Goal: Find specific page/section: Find specific page/section

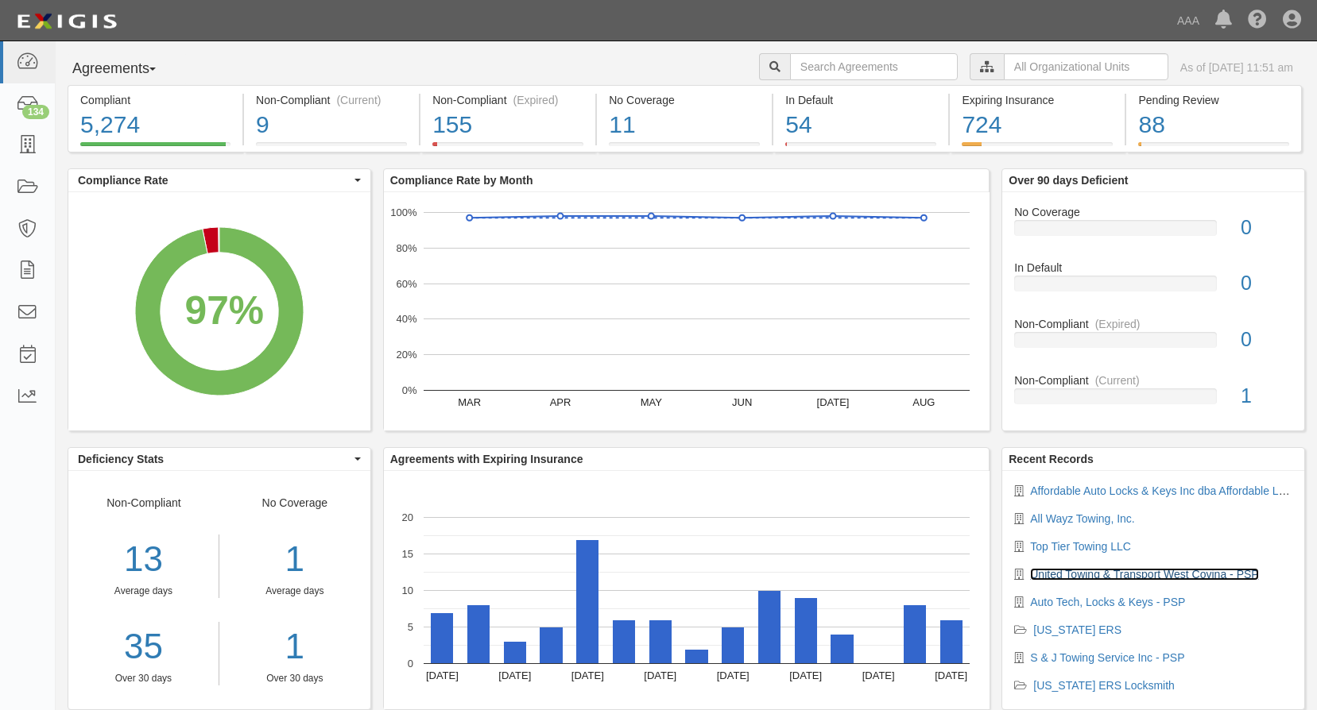
click at [1100, 572] on link "United Towing & Transport West Covina - PSP" at bounding box center [1144, 574] width 228 height 13
click at [25, 144] on icon at bounding box center [27, 146] width 22 height 18
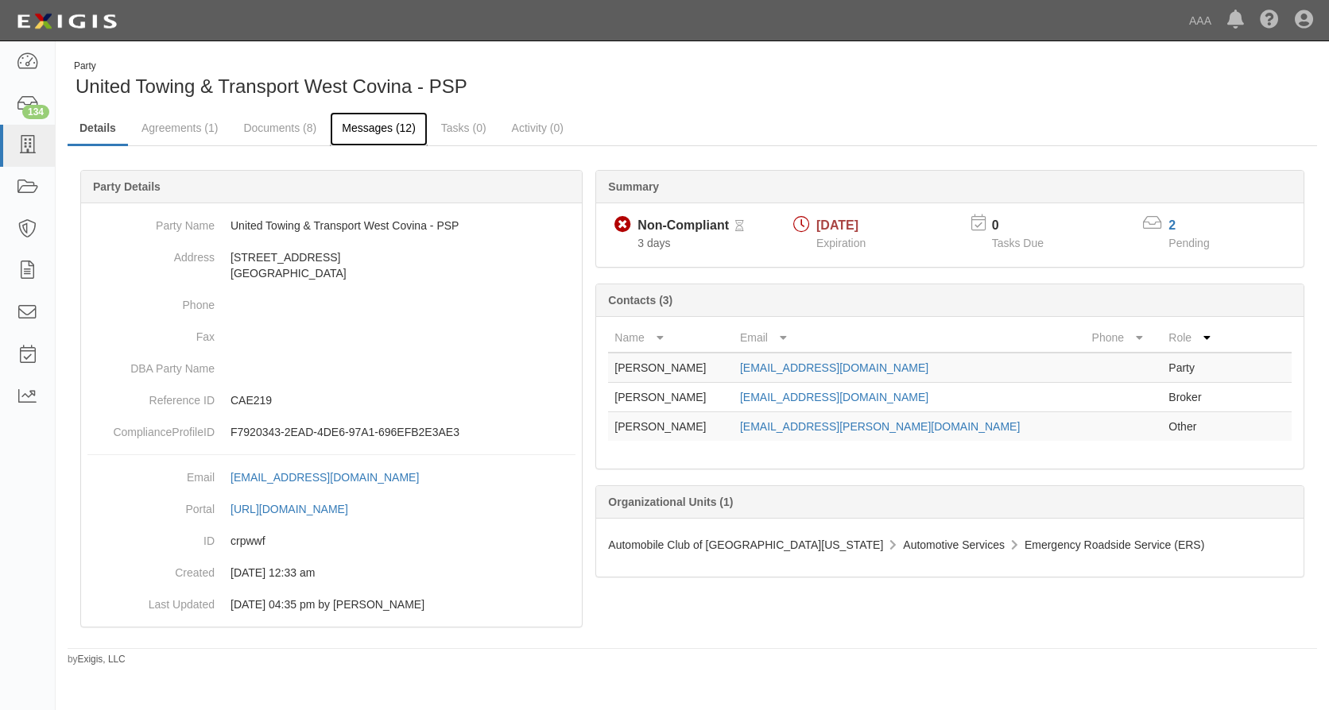
click at [389, 126] on link "Messages (12)" at bounding box center [379, 129] width 98 height 34
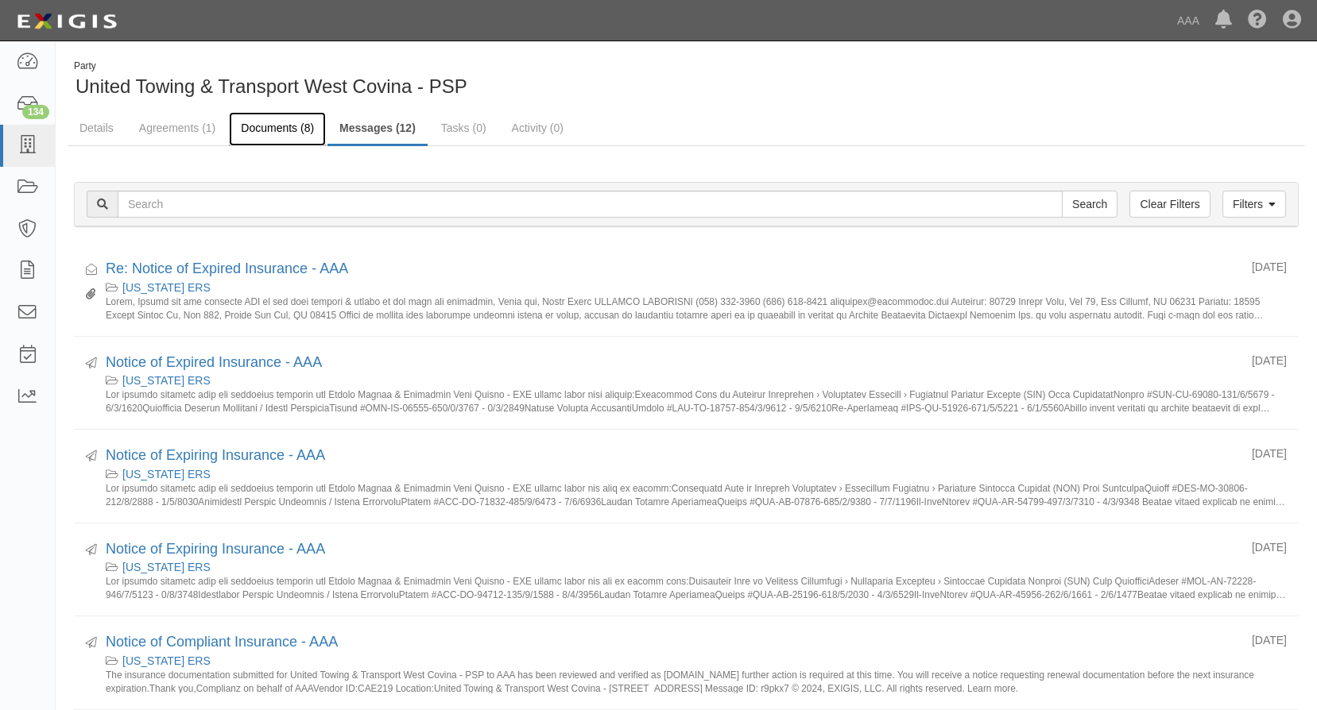
click at [273, 130] on link "Documents (8)" at bounding box center [277, 129] width 97 height 34
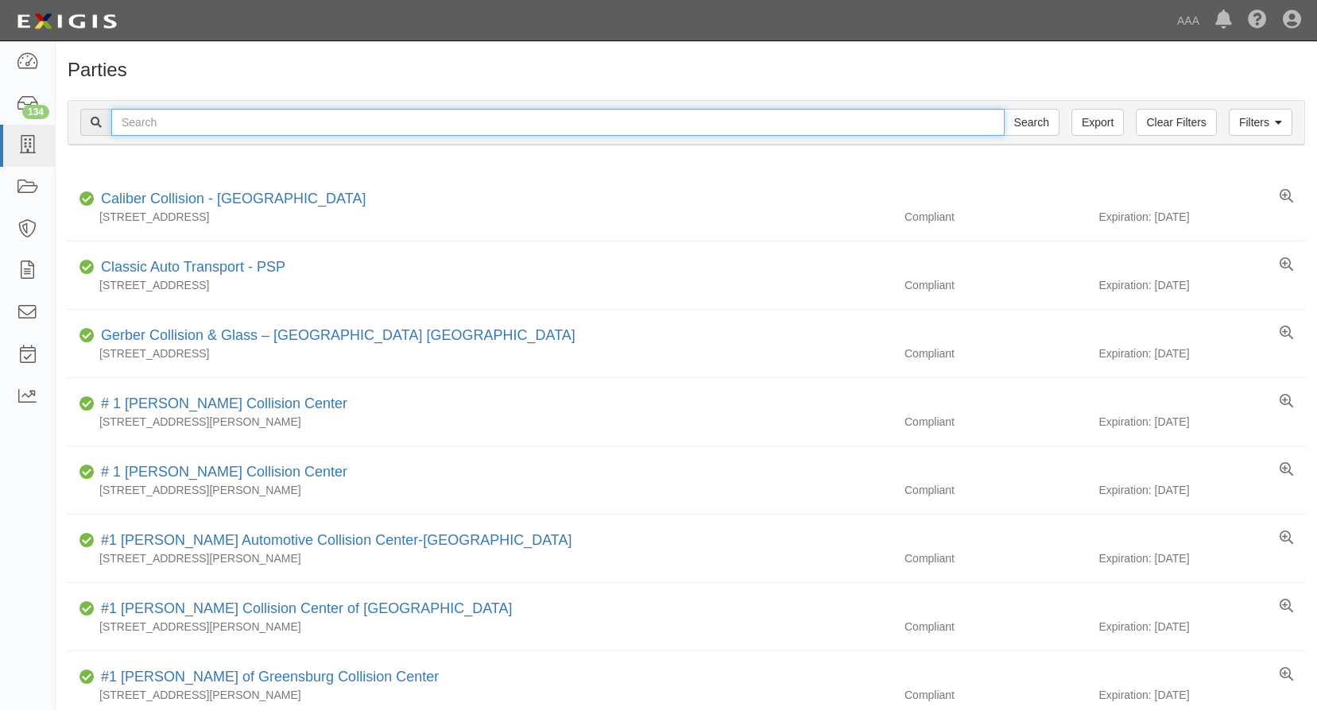
click at [355, 122] on input "text" at bounding box center [557, 122] width 893 height 27
type input "united towing & transport West Covina"
click at [1004, 109] on input "Search" at bounding box center [1032, 122] width 56 height 27
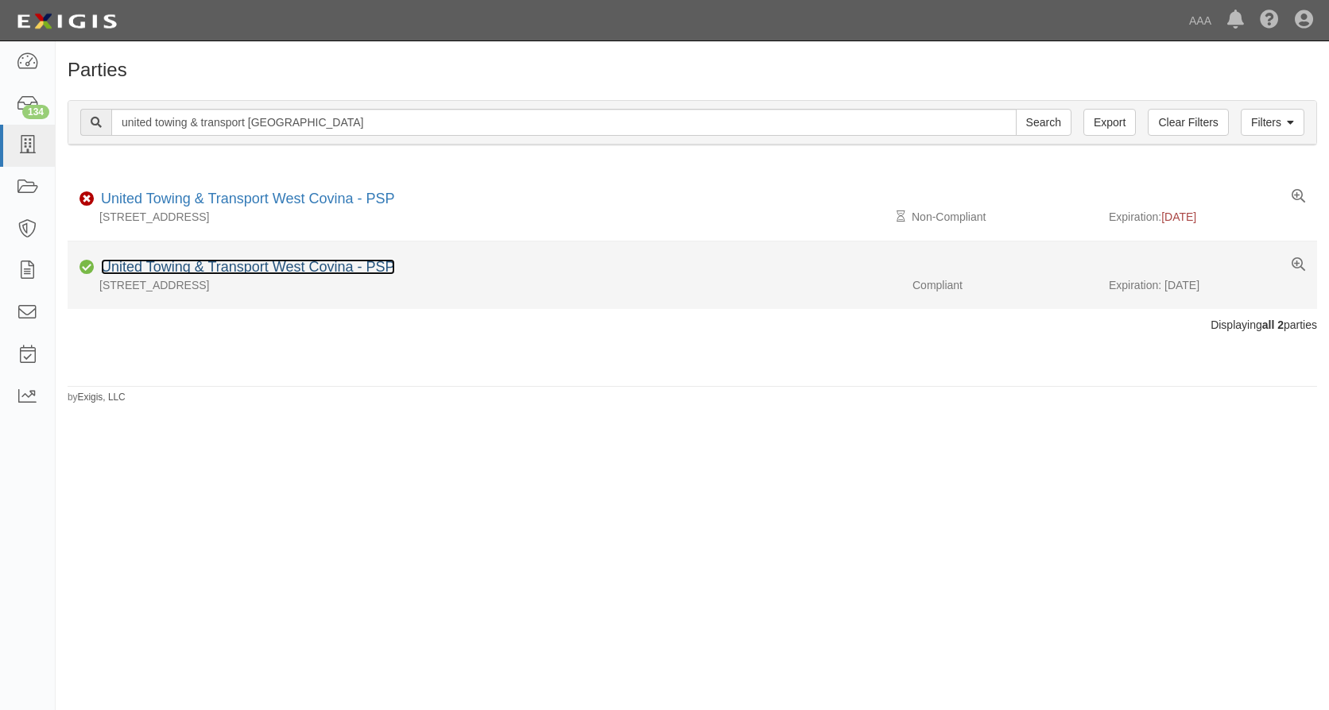
click at [276, 269] on link "United Towing & Transport West Covina - PSP" at bounding box center [248, 267] width 294 height 16
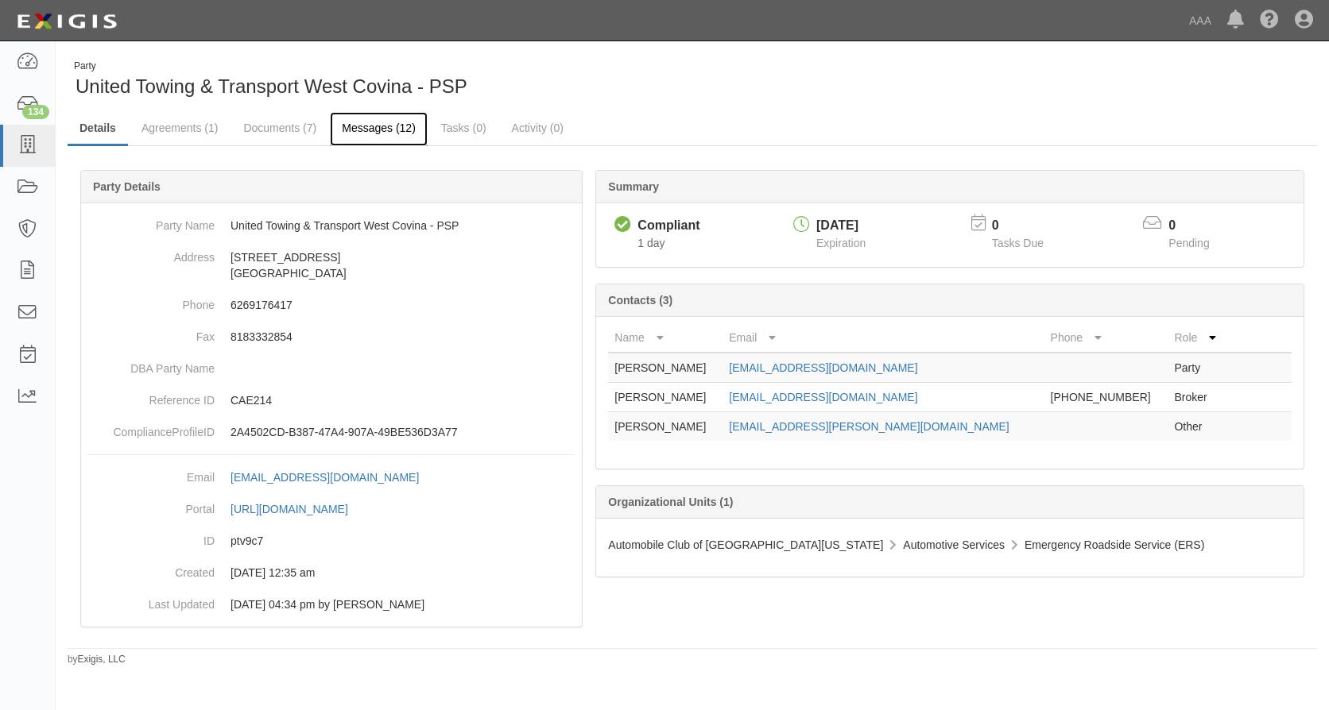
click at [370, 129] on link "Messages (12)" at bounding box center [379, 129] width 98 height 34
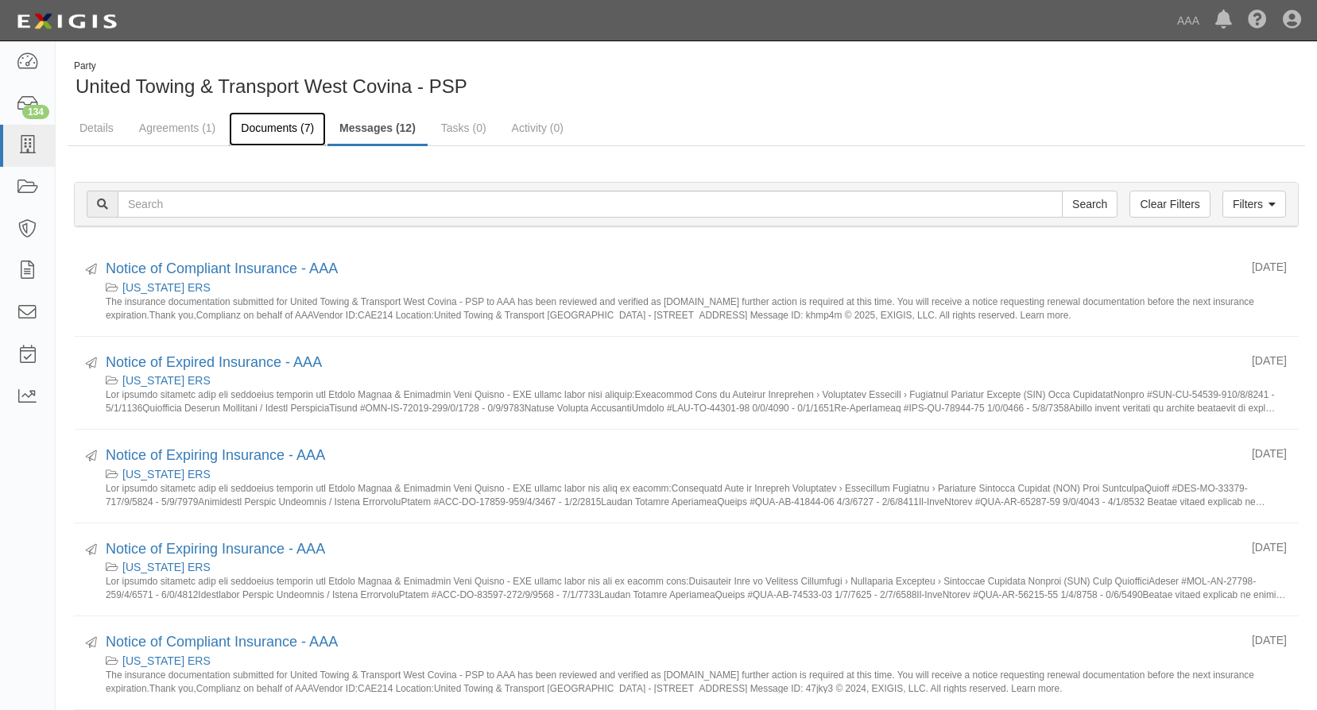
click at [290, 126] on link "Documents (7)" at bounding box center [277, 129] width 97 height 34
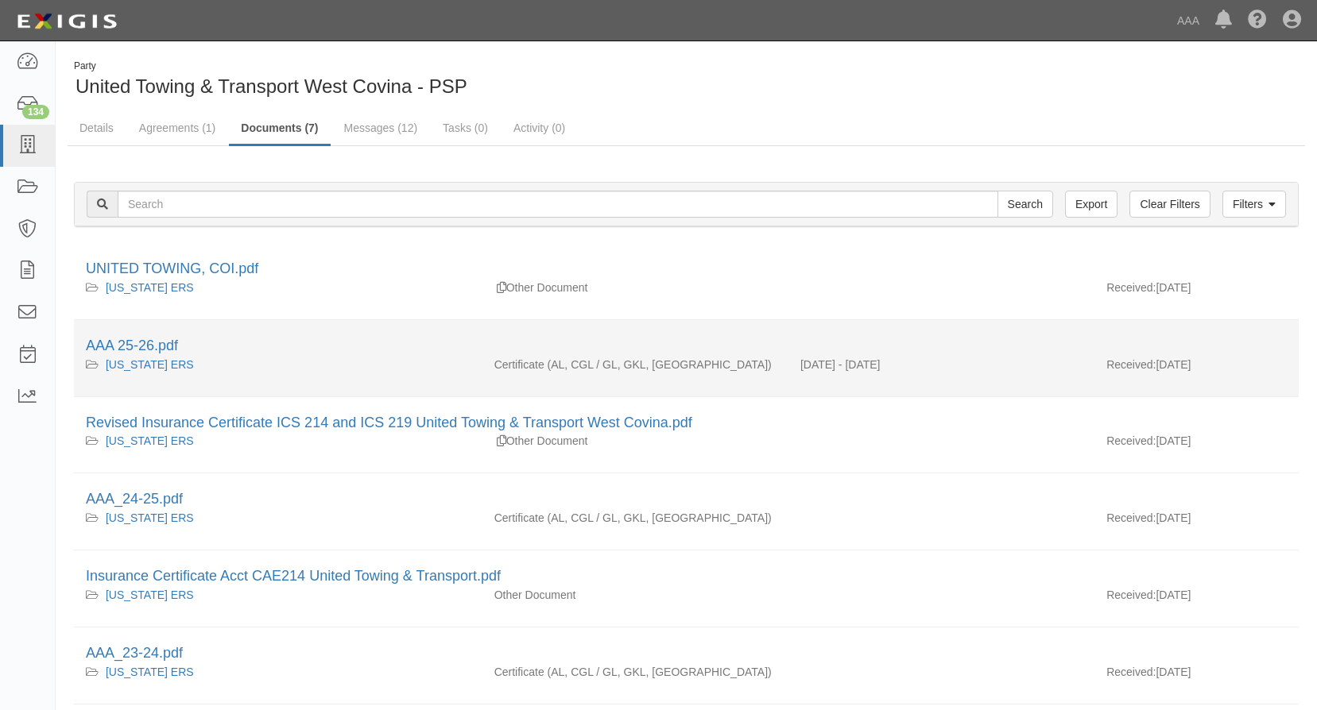
click at [250, 336] on div "AAA 25-26.pdf" at bounding box center [686, 346] width 1201 height 21
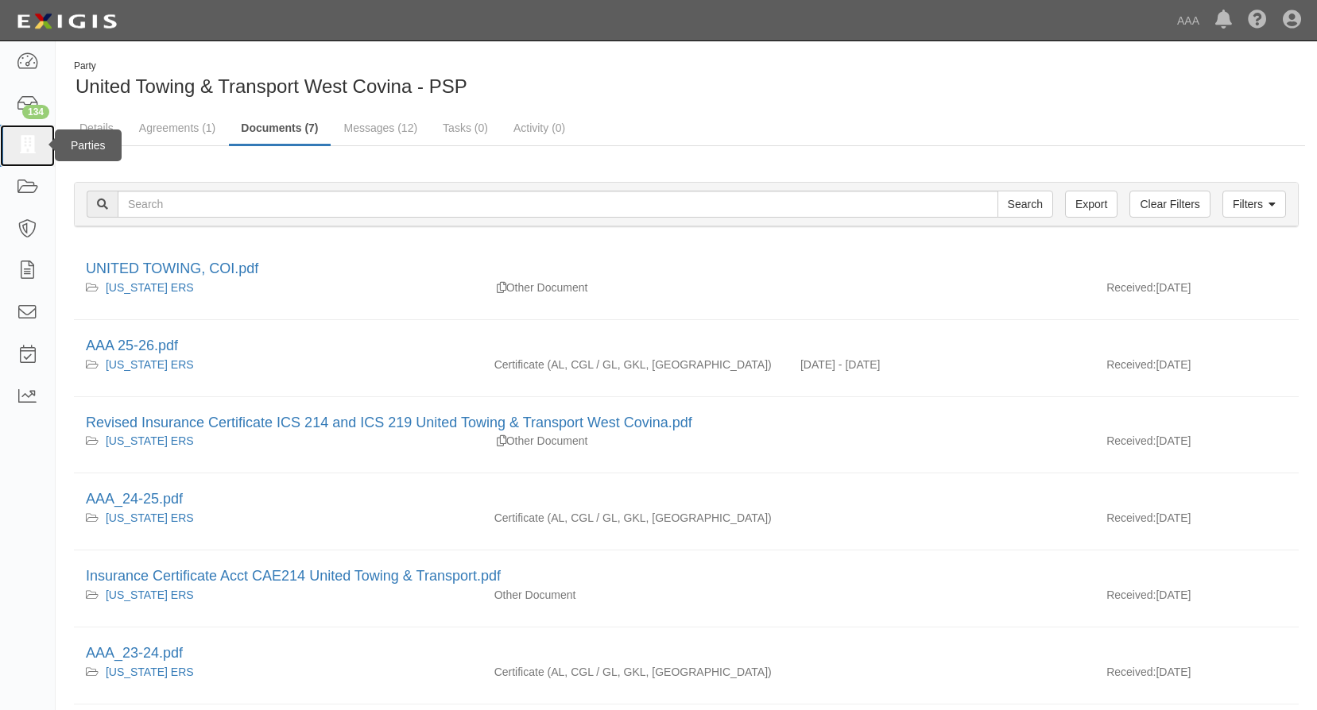
click at [29, 145] on icon at bounding box center [27, 146] width 22 height 18
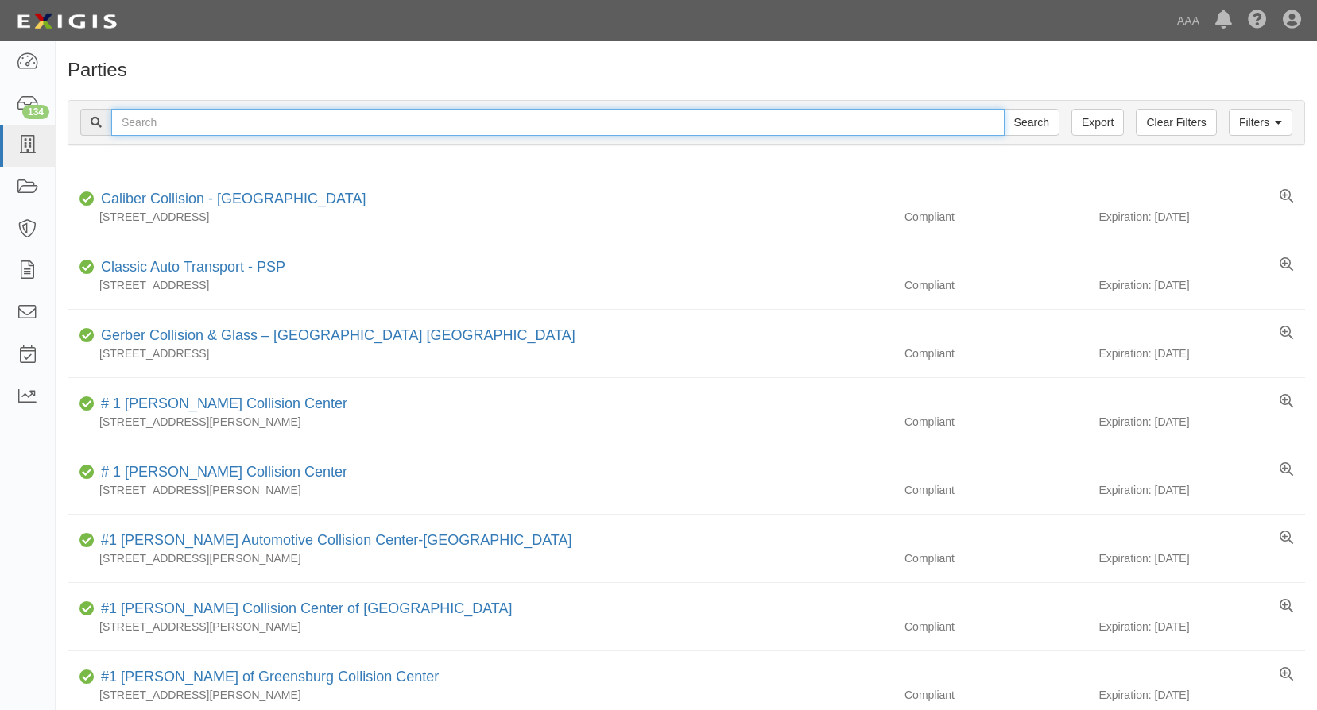
click at [164, 115] on input "text" at bounding box center [557, 122] width 893 height 27
type input "diamond towing and recovery"
click at [1004, 109] on input "Search" at bounding box center [1032, 122] width 56 height 27
